Goal: Information Seeking & Learning: Learn about a topic

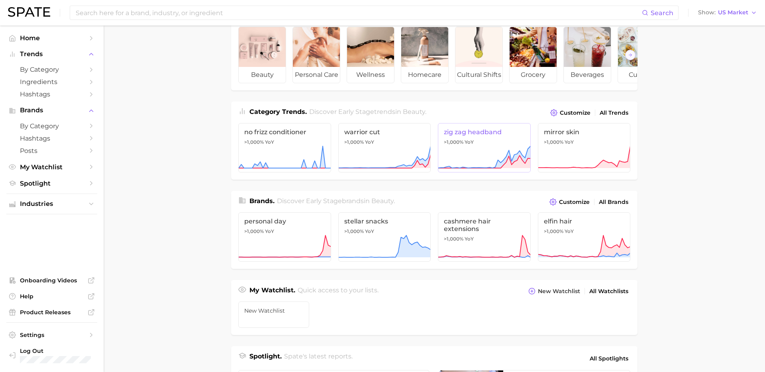
scroll to position [32, 0]
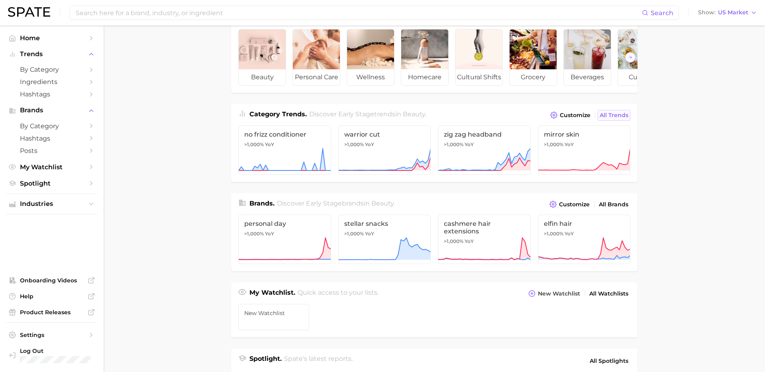
click at [616, 120] on link "All Trends" at bounding box center [614, 115] width 33 height 11
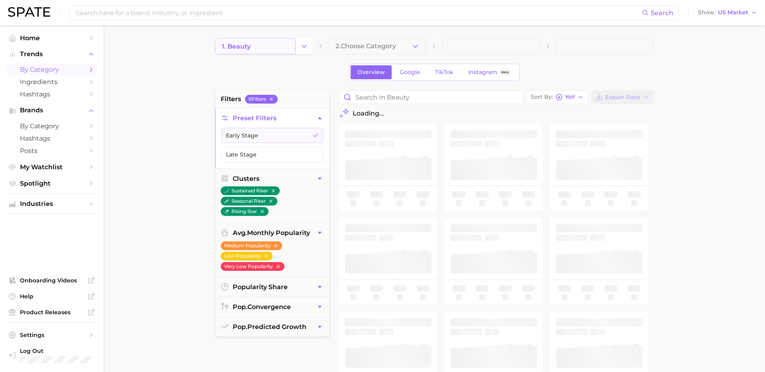
click at [294, 43] on link "1. beauty" at bounding box center [255, 46] width 81 height 16
click at [307, 46] on icon "Change Category" at bounding box center [304, 46] width 8 height 8
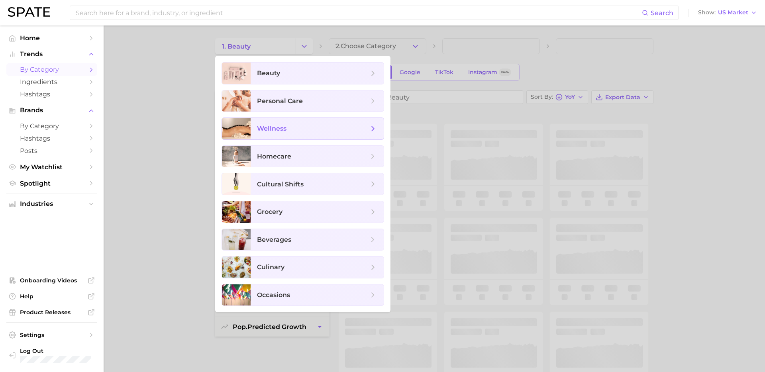
click at [315, 128] on span "wellness" at bounding box center [313, 128] width 112 height 9
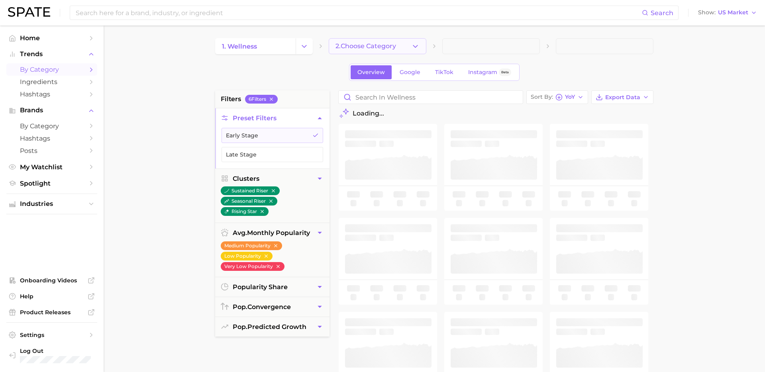
click at [417, 48] on icon "button" at bounding box center [415, 46] width 8 height 8
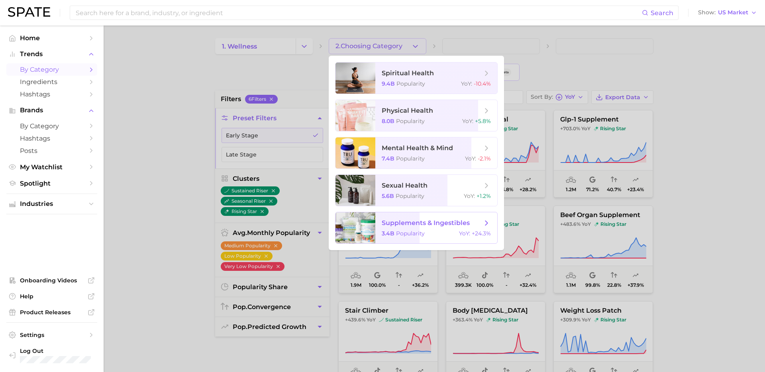
click at [450, 219] on span "supplements & ingestibles" at bounding box center [432, 223] width 100 height 9
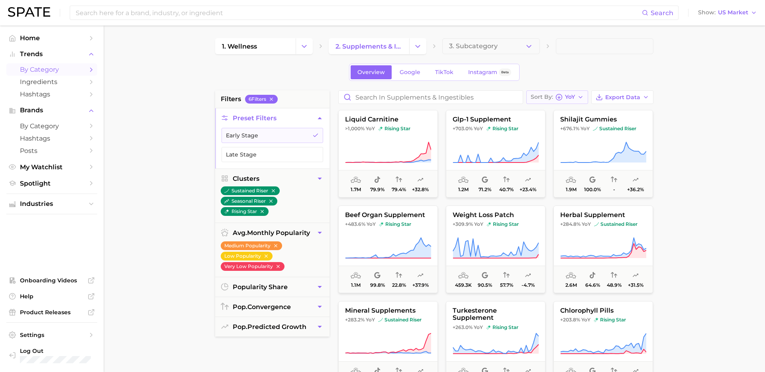
click at [588, 95] on button "Sort By YoY" at bounding box center [558, 97] width 62 height 14
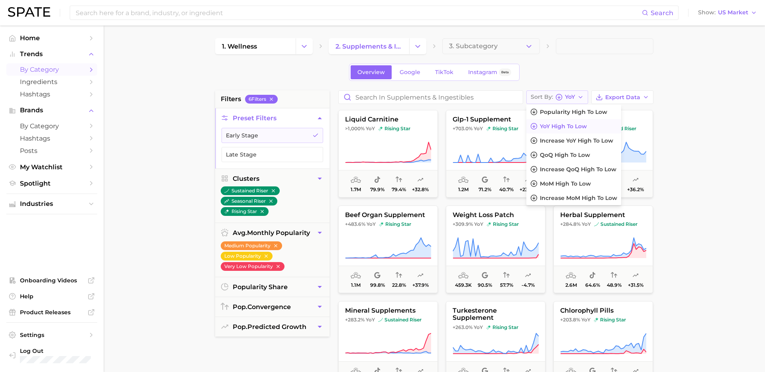
click at [588, 95] on button "Sort By YoY" at bounding box center [558, 97] width 62 height 14
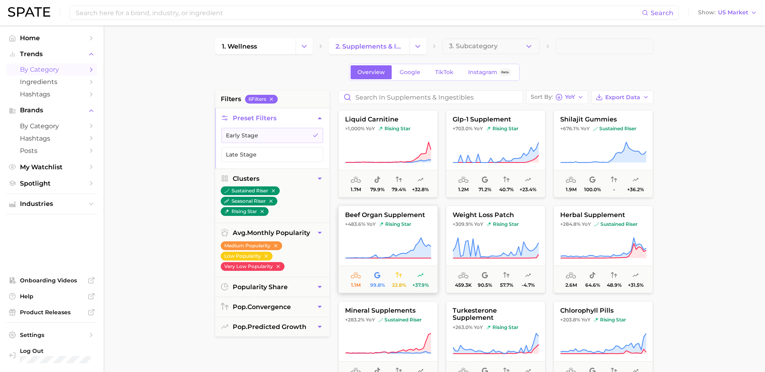
click at [410, 247] on icon at bounding box center [388, 248] width 86 height 22
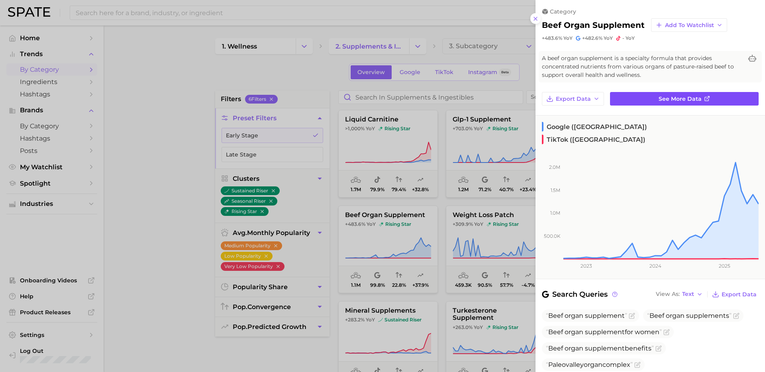
click at [682, 96] on span "See more data" at bounding box center [680, 99] width 43 height 7
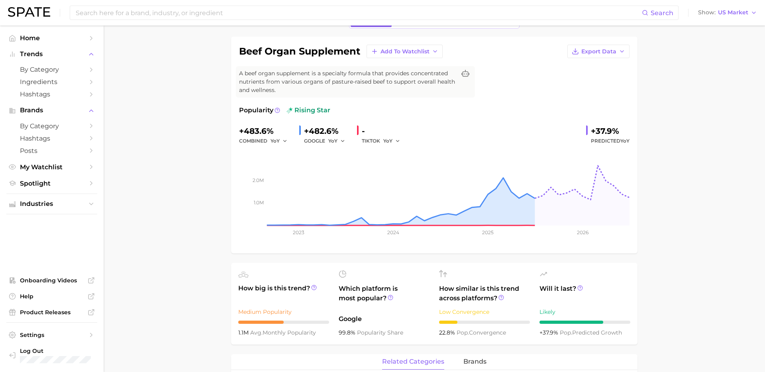
scroll to position [50, 0]
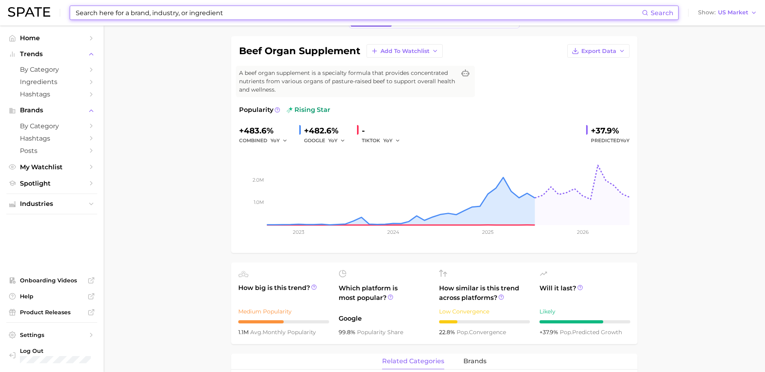
click at [301, 10] on input at bounding box center [358, 13] width 567 height 14
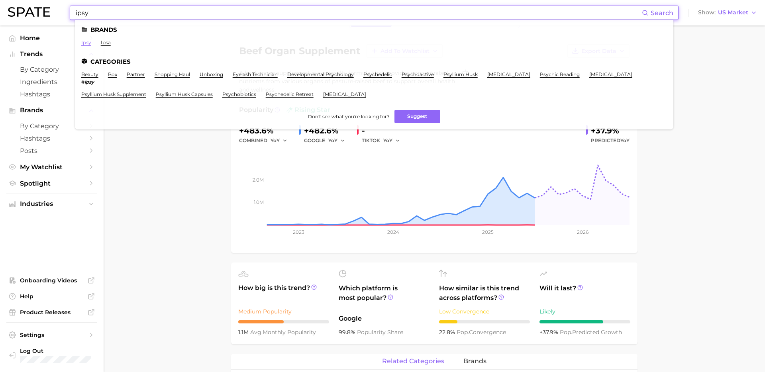
type input "ipsy"
click at [86, 44] on link "ipsy" at bounding box center [86, 42] width 10 height 6
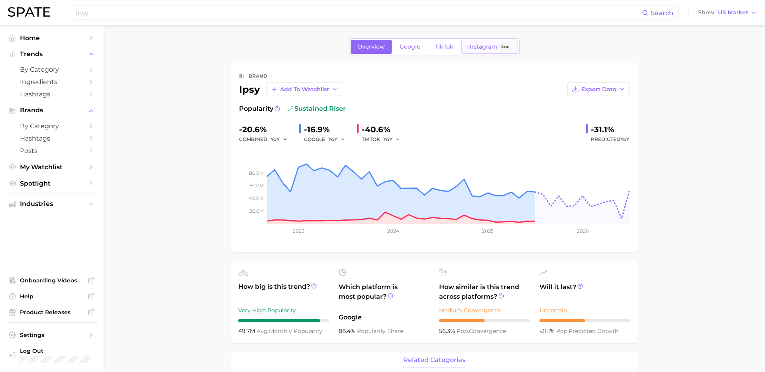
drag, startPoint x: 483, startPoint y: 53, endPoint x: 482, endPoint y: 48, distance: 5.4
click at [483, 52] on div "Overview Google TikTok Instagram Beta" at bounding box center [434, 46] width 171 height 17
click at [482, 48] on span "Instagram" at bounding box center [482, 46] width 29 height 7
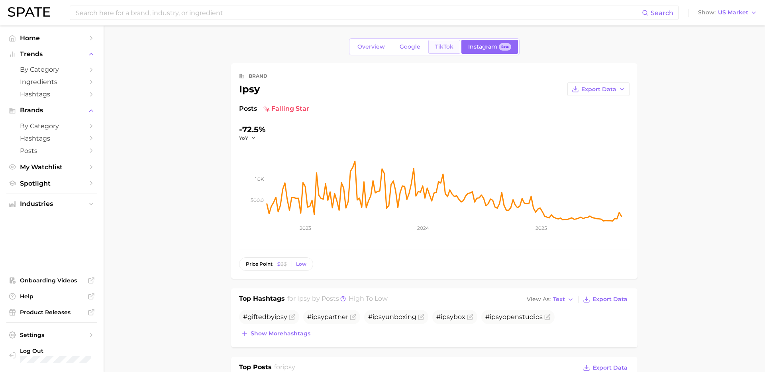
click at [439, 49] on span "TikTok" at bounding box center [444, 46] width 18 height 7
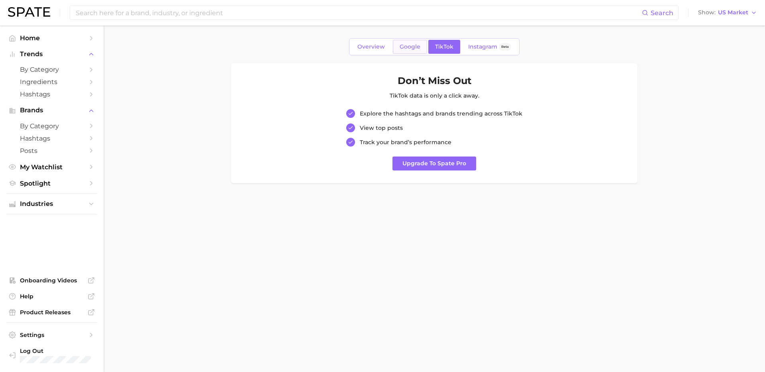
click at [396, 51] on link "Google" at bounding box center [410, 47] width 34 height 14
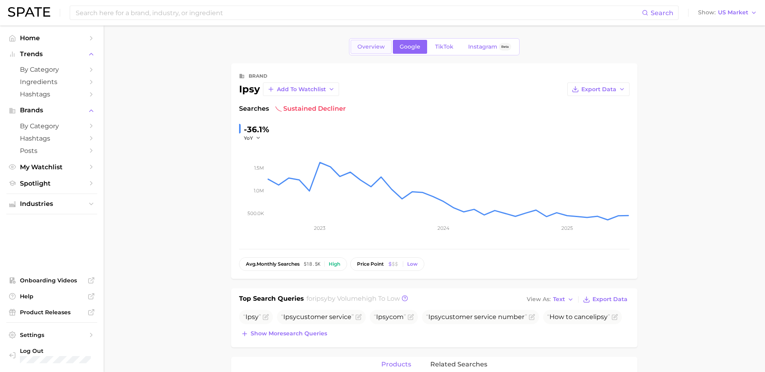
click at [370, 50] on link "Overview" at bounding box center [371, 47] width 41 height 14
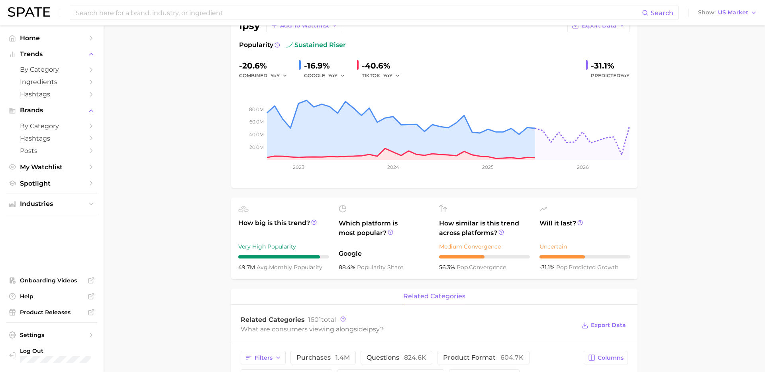
scroll to position [4, 0]
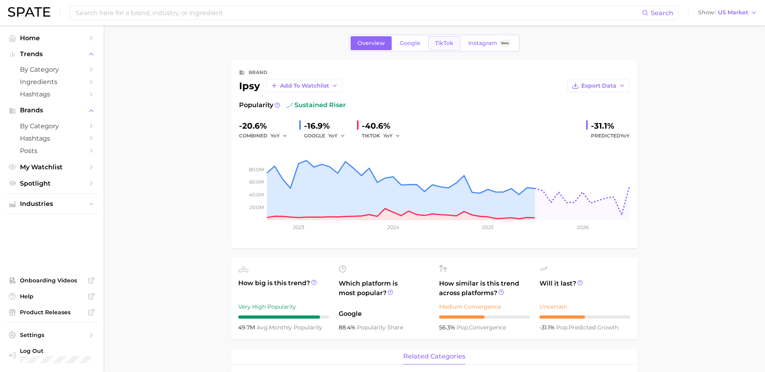
click at [446, 43] on span "TikTok" at bounding box center [444, 43] width 18 height 7
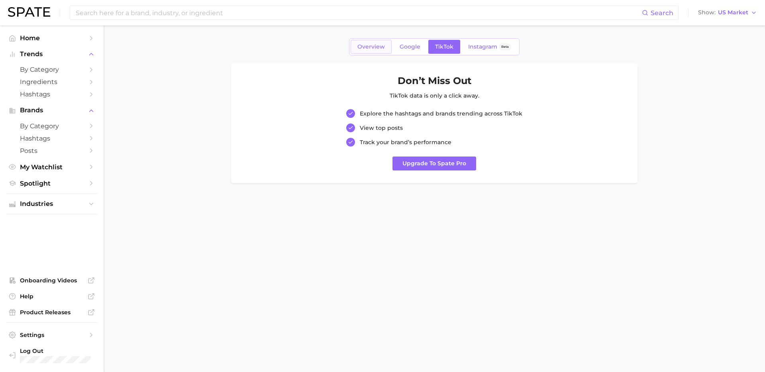
click at [368, 47] on span "Overview" at bounding box center [372, 46] width 28 height 7
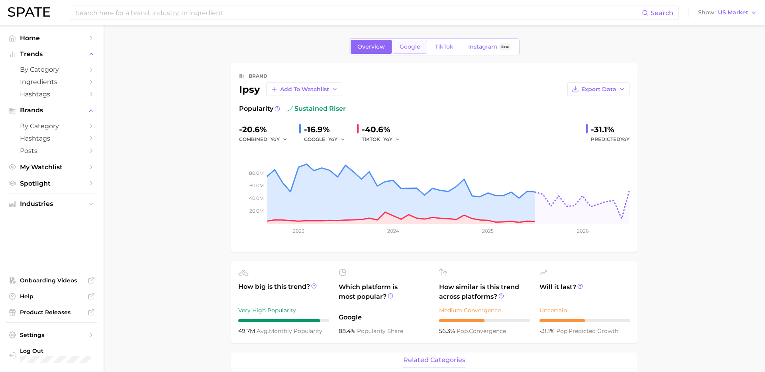
click at [406, 49] on span "Google" at bounding box center [410, 46] width 21 height 7
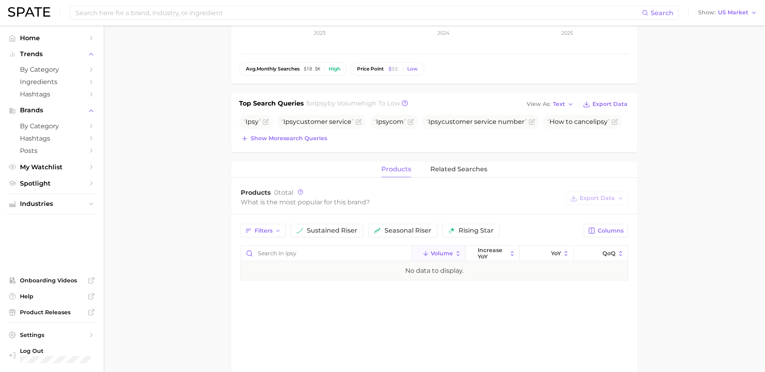
scroll to position [198, 0]
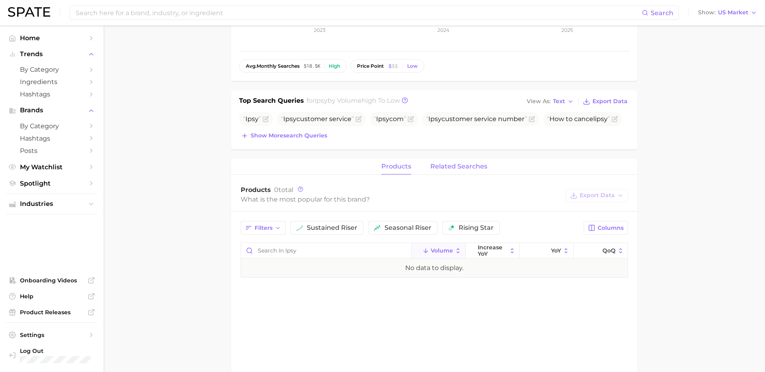
click at [460, 166] on span "related searches" at bounding box center [459, 166] width 57 height 7
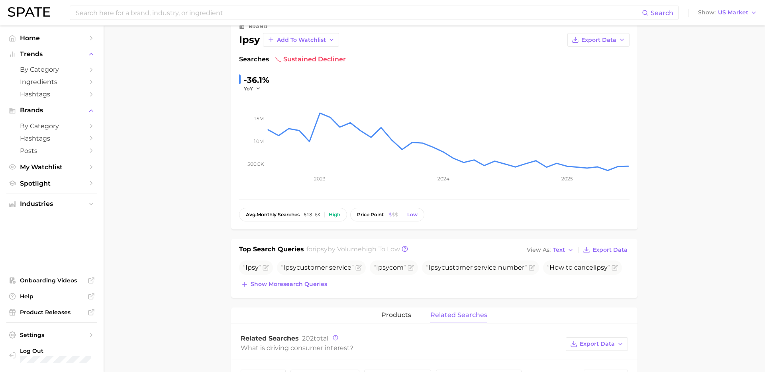
scroll to position [0, 0]
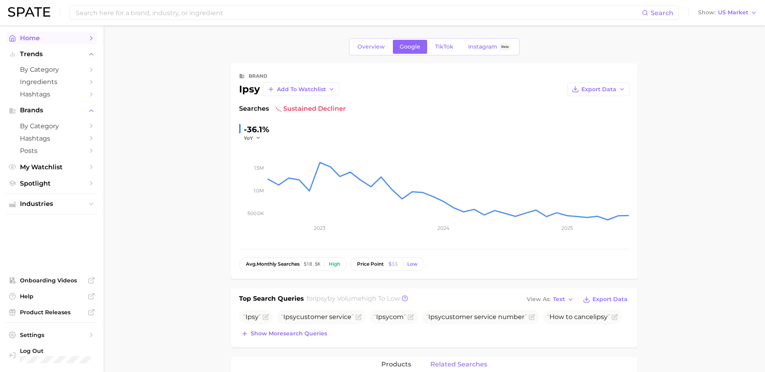
click at [41, 39] on span "Home" at bounding box center [52, 38] width 64 height 8
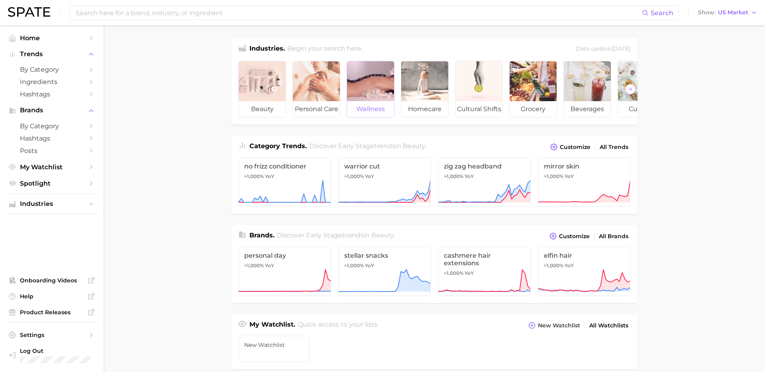
click at [368, 97] on div at bounding box center [370, 81] width 47 height 40
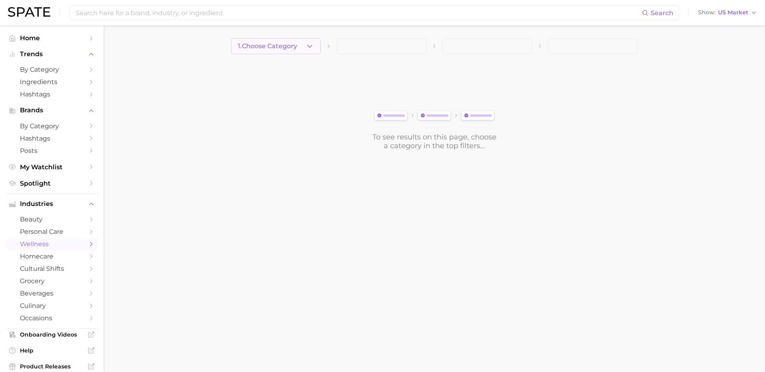
click at [303, 50] on button "1. Choose Category" at bounding box center [276, 46] width 90 height 16
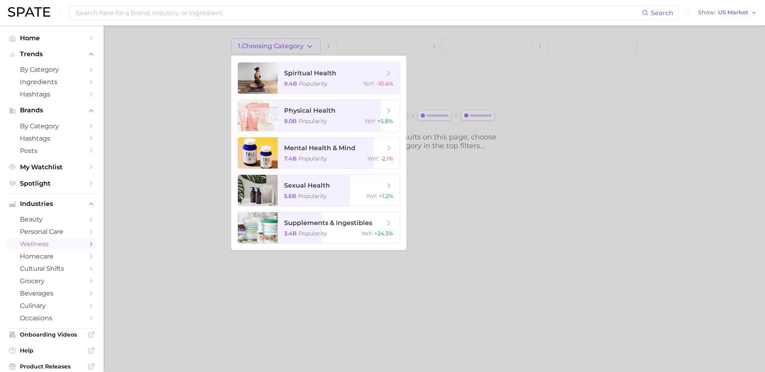
click at [313, 98] on ul "spiritual health 9.4b Popularity YoY : -10.4% physical health 8.0b Popularity Y…" at bounding box center [318, 153] width 175 height 195
click at [578, 128] on div at bounding box center [382, 186] width 765 height 372
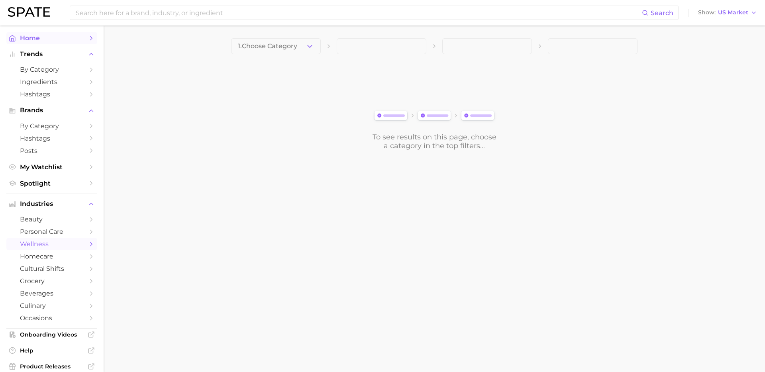
click at [42, 41] on span "Home" at bounding box center [52, 38] width 64 height 8
